Goal: Task Accomplishment & Management: Use online tool/utility

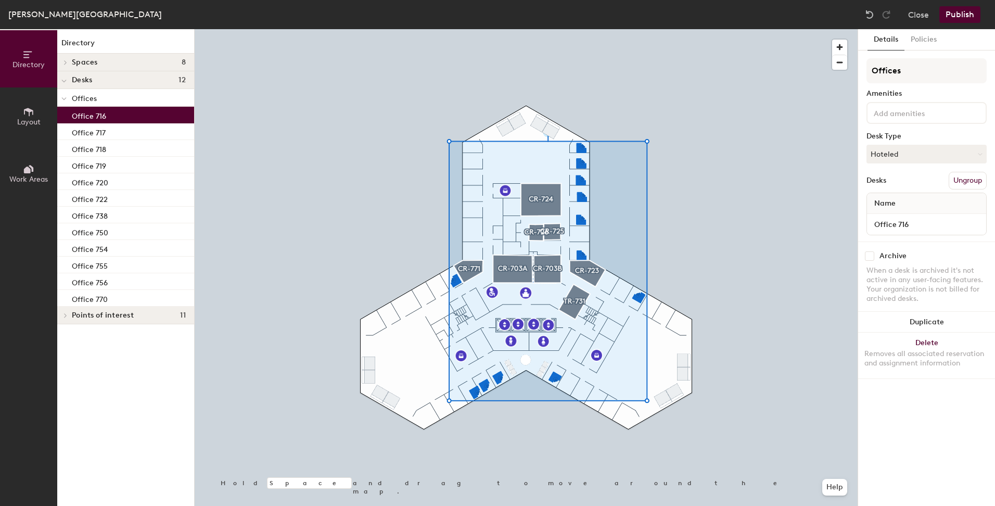
click at [98, 114] on p "Office 716" at bounding box center [89, 115] width 34 height 12
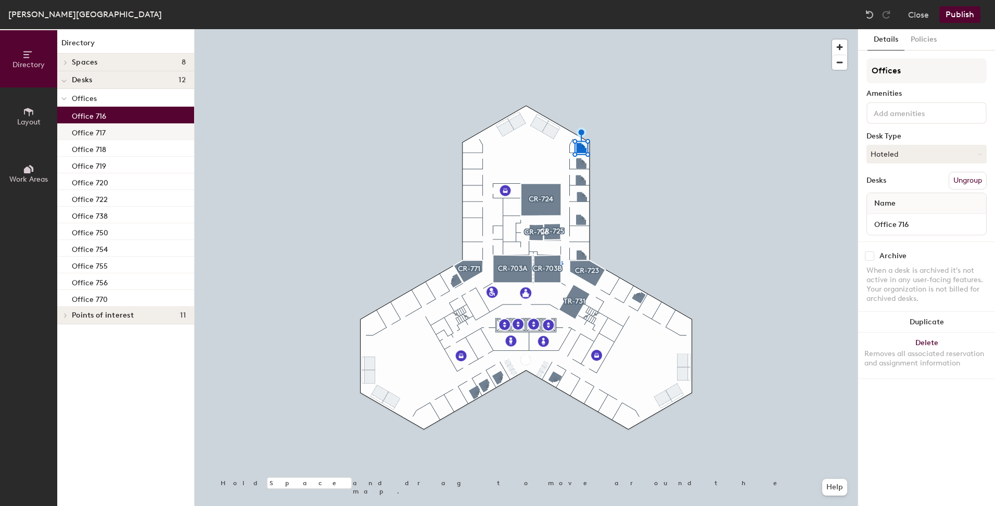
drag, startPoint x: 79, startPoint y: 135, endPoint x: 97, endPoint y: 128, distance: 19.2
click at [80, 135] on p "Office 717" at bounding box center [89, 131] width 34 height 12
click at [105, 117] on p "Office 716" at bounding box center [89, 115] width 34 height 12
click at [921, 21] on button "Close" at bounding box center [918, 14] width 21 height 17
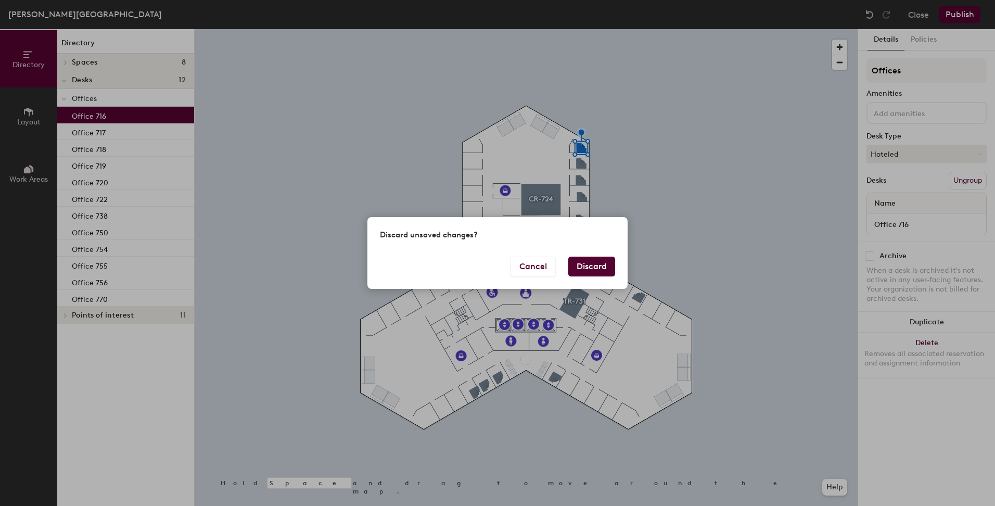
click at [588, 265] on button "Discard" at bounding box center [591, 266] width 47 height 20
